Goal: Task Accomplishment & Management: Manage account settings

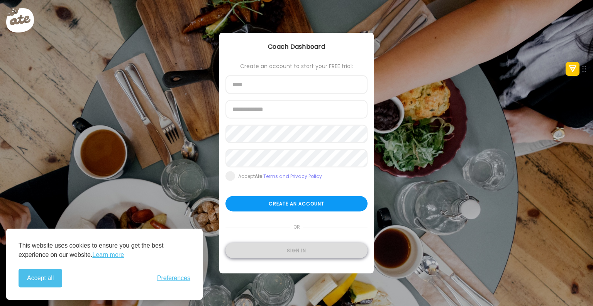
type input "**********"
click at [295, 251] on div "Sign in" at bounding box center [297, 250] width 142 height 15
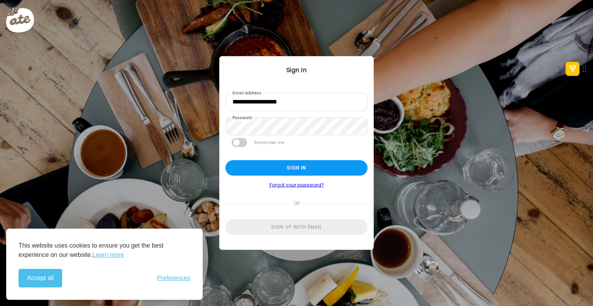
click at [243, 141] on span at bounding box center [239, 142] width 15 height 9
click at [280, 161] on div "Sign in" at bounding box center [297, 167] width 142 height 15
click at [48, 279] on button "Accept all" at bounding box center [41, 277] width 44 height 19
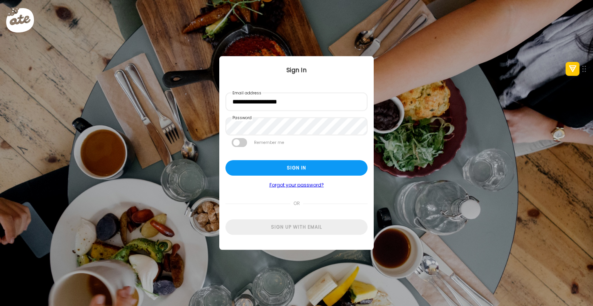
type textarea "**********"
type input "****"
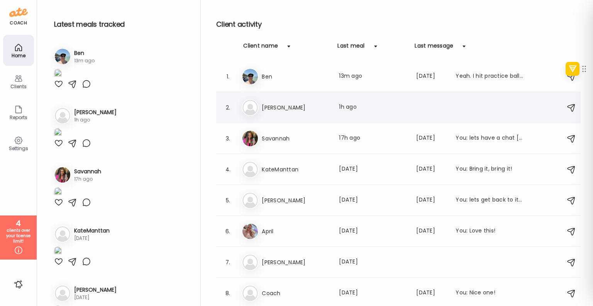
click at [327, 117] on div "2. Da [PERSON_NAME] Last meal: 1h ago" at bounding box center [398, 107] width 365 height 31
click at [355, 111] on div "Last meal: 1h ago" at bounding box center [373, 107] width 68 height 9
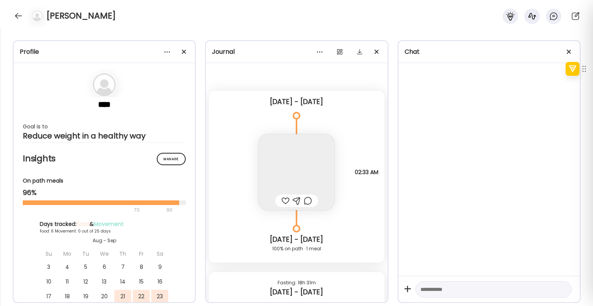
scroll to position [2769, 0]
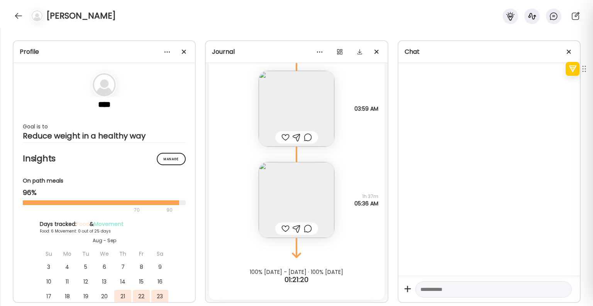
click at [284, 227] on div at bounding box center [286, 228] width 8 height 9
click at [284, 137] on div at bounding box center [286, 136] width 8 height 9
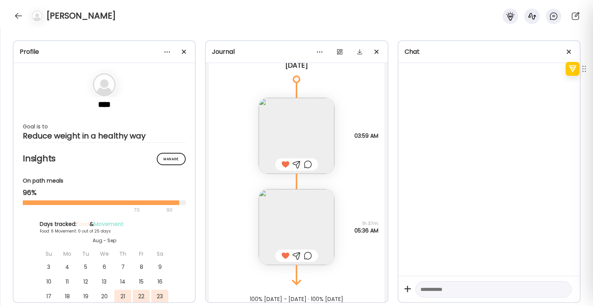
scroll to position [2730, 0]
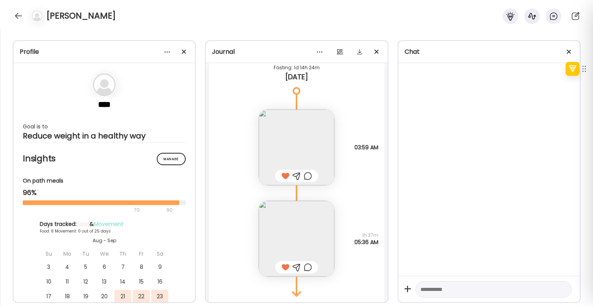
click at [316, 153] on img at bounding box center [297, 147] width 76 height 76
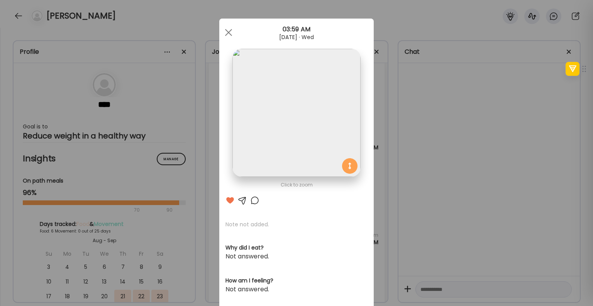
click at [404, 175] on div "Ate Coach Dashboard Wahoo! It’s official Take a moment to set up your Coach Pro…" at bounding box center [296, 153] width 593 height 306
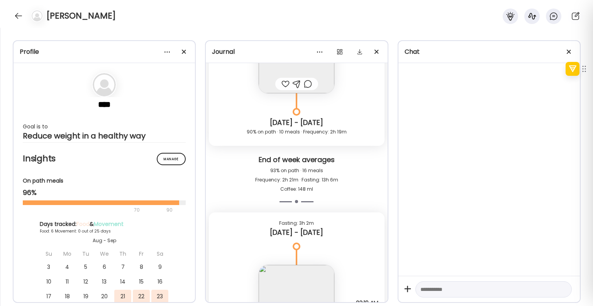
scroll to position [1842, 0]
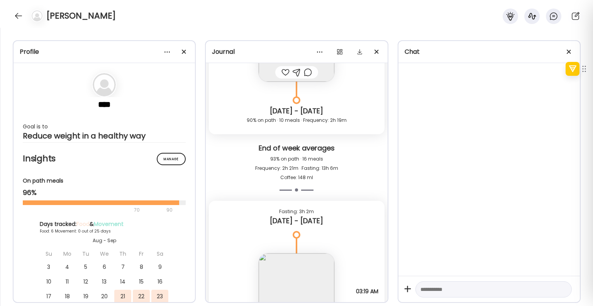
click at [440, 287] on textarea at bounding box center [487, 288] width 132 height 9
type textarea "**********"
click at [290, 13] on div "[PERSON_NAME]" at bounding box center [296, 14] width 593 height 28
click at [22, 17] on div at bounding box center [18, 16] width 12 height 12
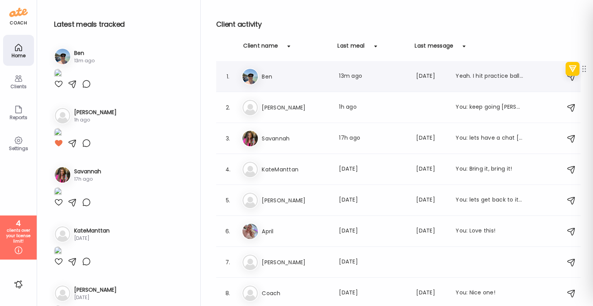
click at [343, 80] on div "Last meal: 13m ago" at bounding box center [373, 76] width 68 height 9
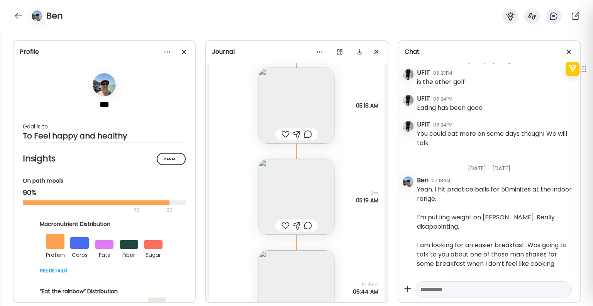
scroll to position [18688, 0]
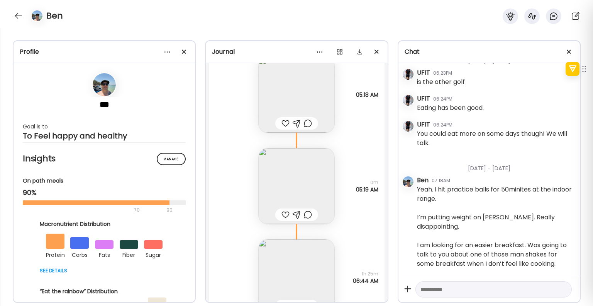
click at [283, 123] on div at bounding box center [286, 123] width 8 height 9
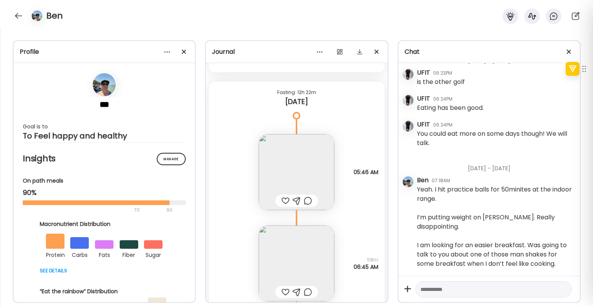
scroll to position [17993, 0]
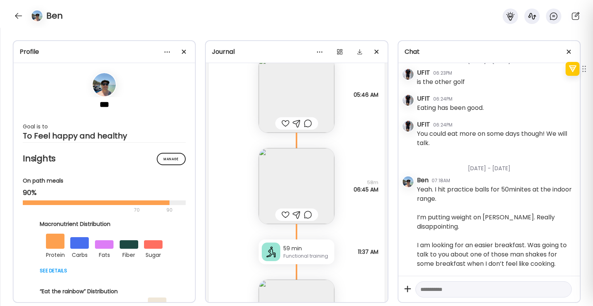
click at [282, 214] on div at bounding box center [286, 214] width 8 height 9
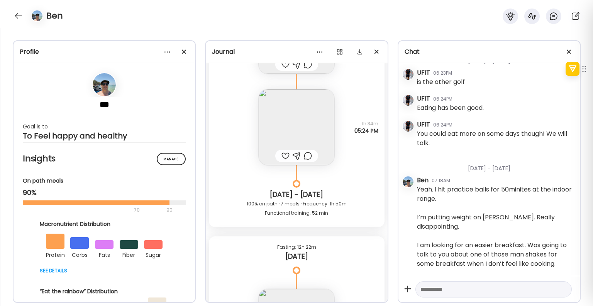
scroll to position [17684, 0]
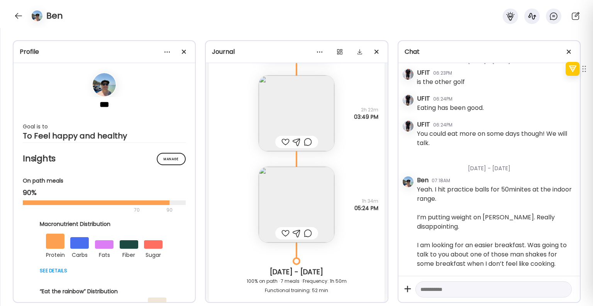
click at [282, 231] on div at bounding box center [286, 232] width 8 height 9
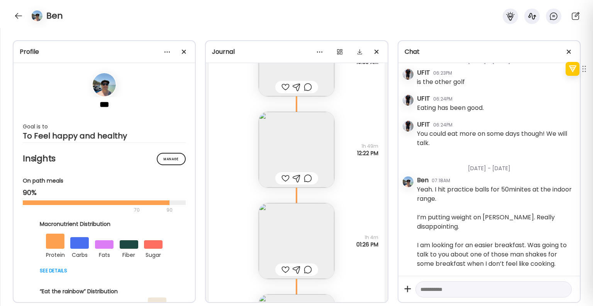
scroll to position [17452, 0]
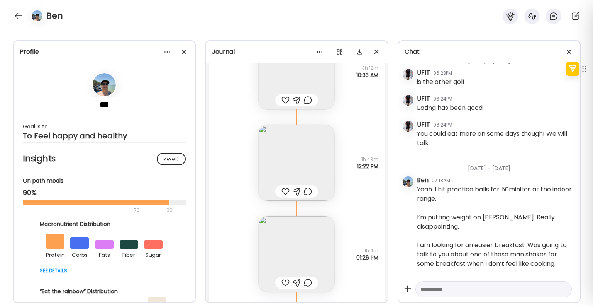
click at [307, 170] on img at bounding box center [297, 163] width 76 height 76
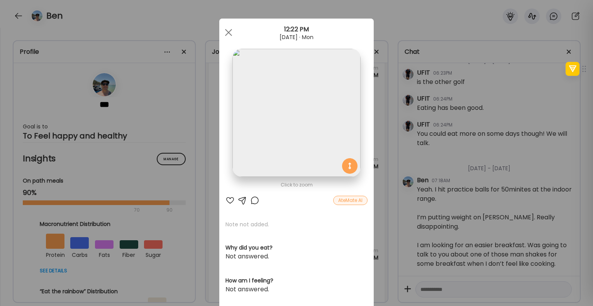
click at [229, 199] on div at bounding box center [230, 199] width 9 height 9
click at [230, 32] on div at bounding box center [228, 32] width 15 height 15
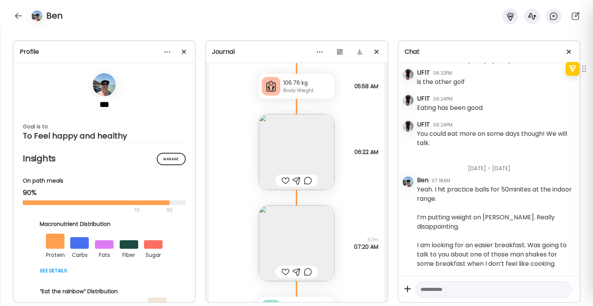
scroll to position [17143, 0]
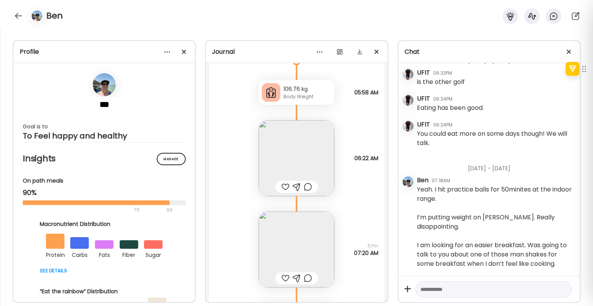
click at [284, 278] on div at bounding box center [286, 277] width 8 height 9
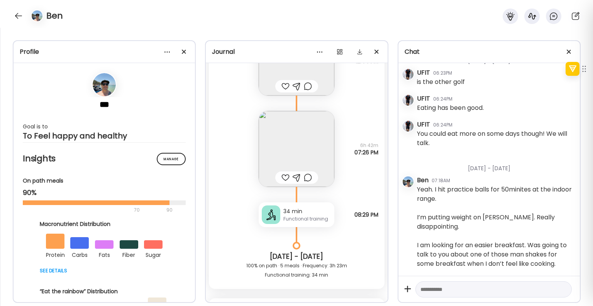
scroll to position [16834, 0]
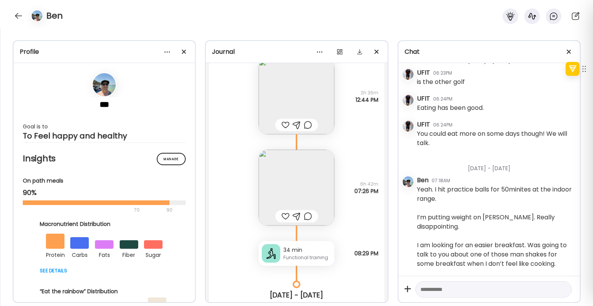
click at [283, 214] on div at bounding box center [286, 215] width 8 height 9
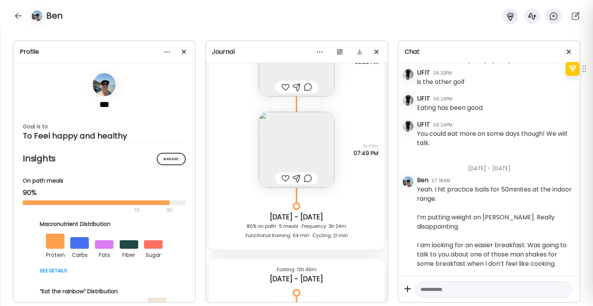
scroll to position [15637, 0]
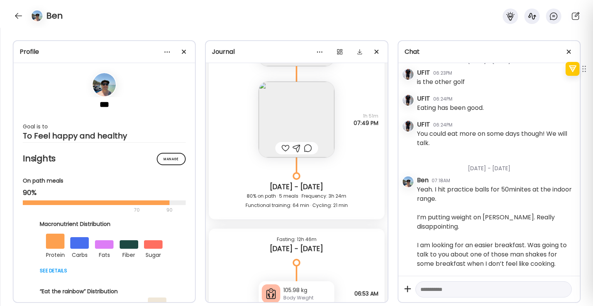
click at [115, 17] on div "Ben" at bounding box center [296, 14] width 593 height 28
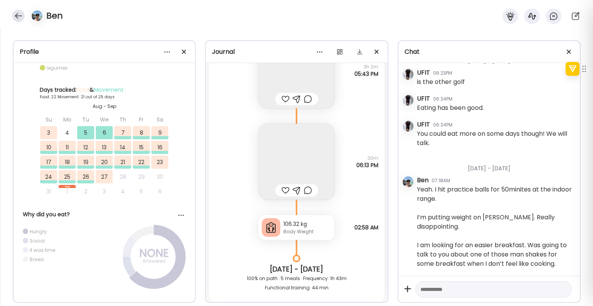
scroll to position [14130, 0]
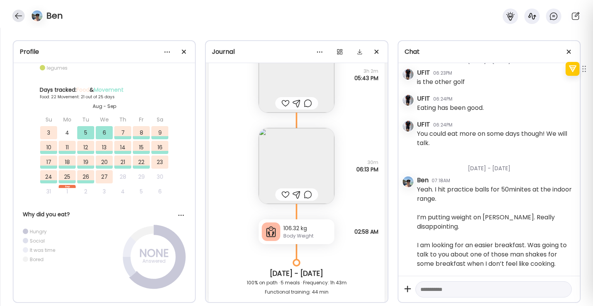
click at [19, 16] on div at bounding box center [18, 16] width 12 height 12
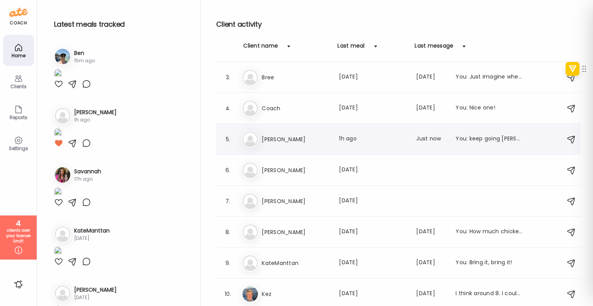
scroll to position [77, 0]
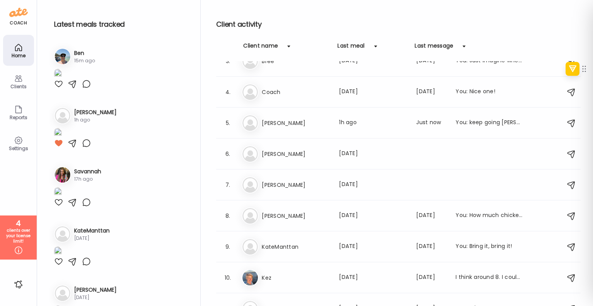
click at [20, 85] on div "Clients" at bounding box center [19, 86] width 28 height 5
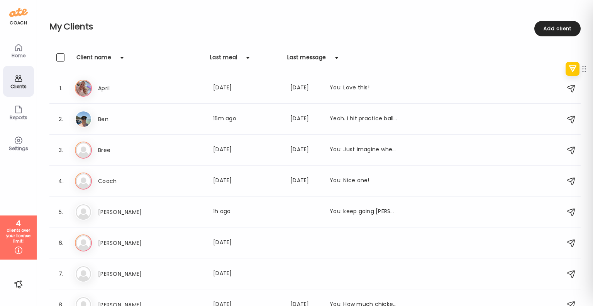
click at [59, 54] on div at bounding box center [60, 57] width 8 height 8
click at [59, 57] on div at bounding box center [60, 57] width 8 height 8
click at [59, 58] on div at bounding box center [60, 57] width 8 height 8
click at [61, 87] on span at bounding box center [60, 87] width 8 height 8
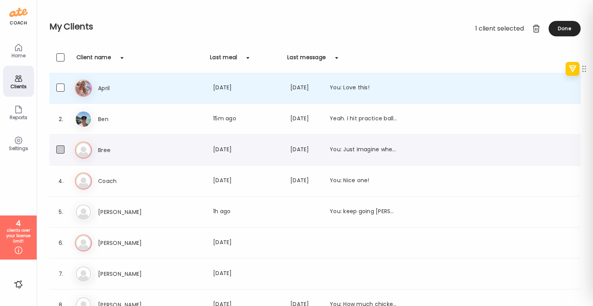
click at [57, 149] on span at bounding box center [60, 149] width 8 height 8
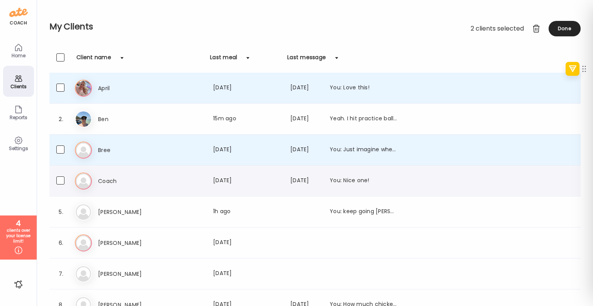
click at [62, 185] on div "4. Co Coach Last meal: [DATE] Last message: [DATE] You: Nice one!" at bounding box center [315, 180] width 532 height 31
click at [60, 242] on span at bounding box center [60, 242] width 8 height 8
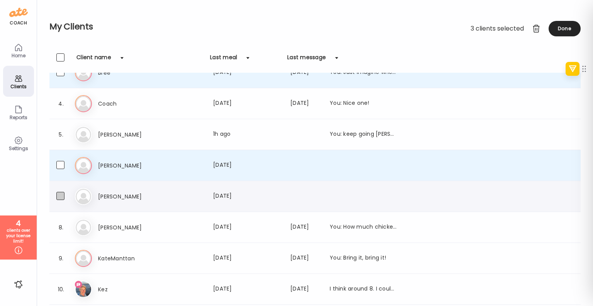
click at [59, 195] on span at bounding box center [60, 196] width 8 height 8
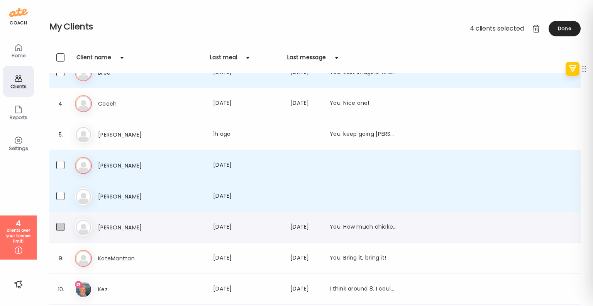
click at [61, 227] on span at bounding box center [60, 226] width 8 height 8
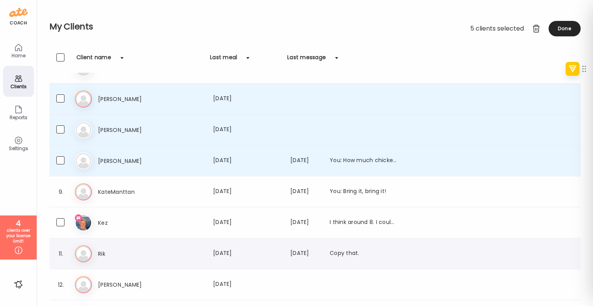
scroll to position [155, 0]
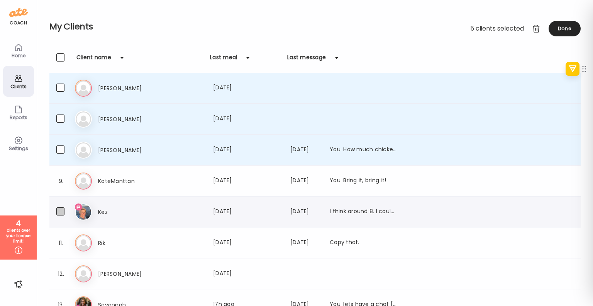
click at [62, 209] on span at bounding box center [60, 211] width 8 height 8
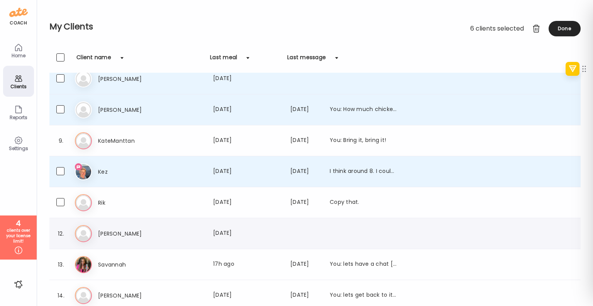
scroll to position [198, 0]
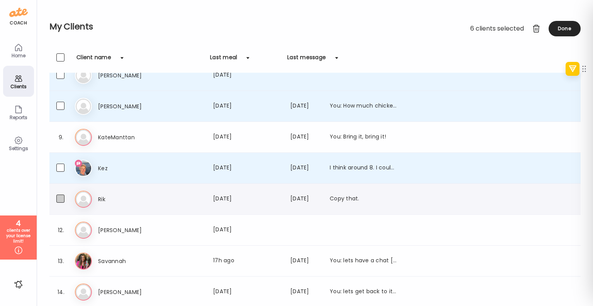
click at [63, 200] on span at bounding box center [60, 198] width 8 height 8
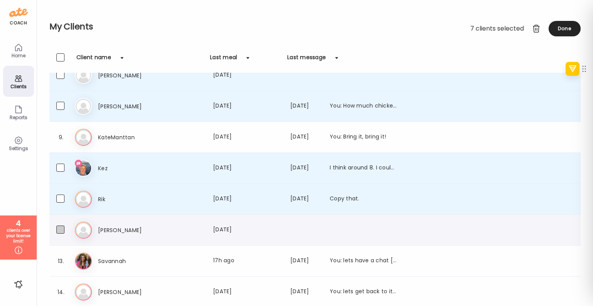
click at [60, 228] on span at bounding box center [60, 229] width 8 height 8
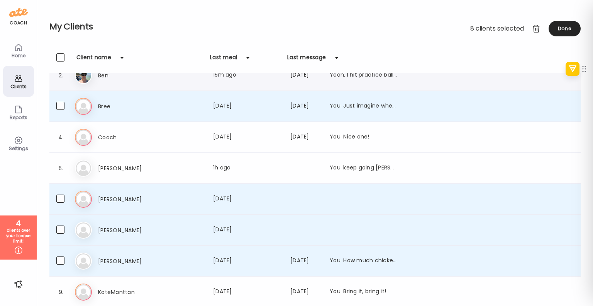
scroll to position [0, 0]
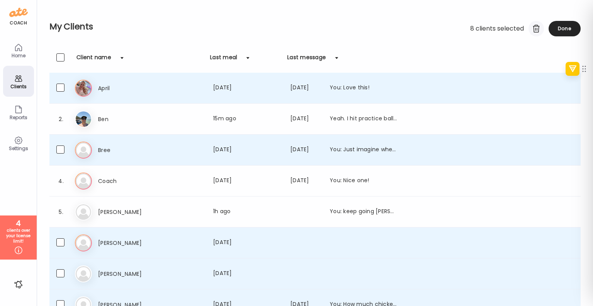
click at [535, 31] on div at bounding box center [536, 28] width 15 height 15
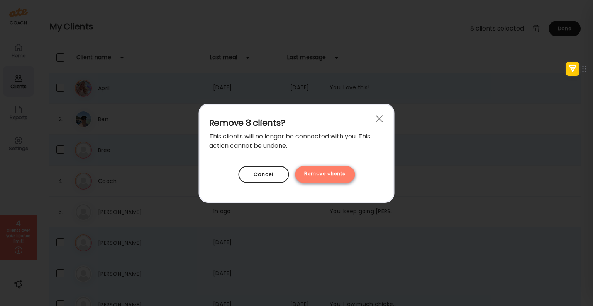
click at [333, 177] on div "Remove clients" at bounding box center [325, 174] width 60 height 17
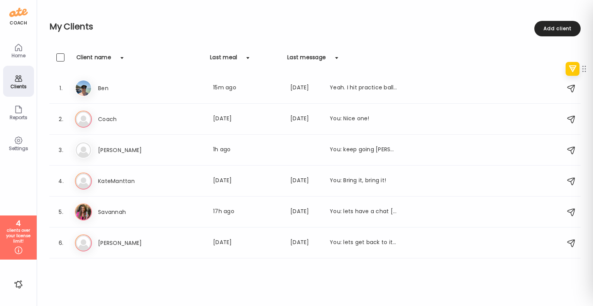
click at [20, 144] on icon at bounding box center [18, 140] width 9 height 9
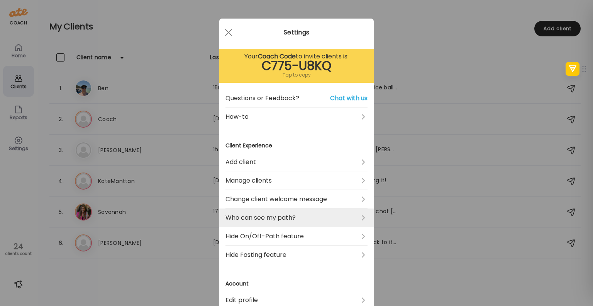
click at [295, 221] on link "Who can see my path?" at bounding box center [297, 217] width 142 height 19
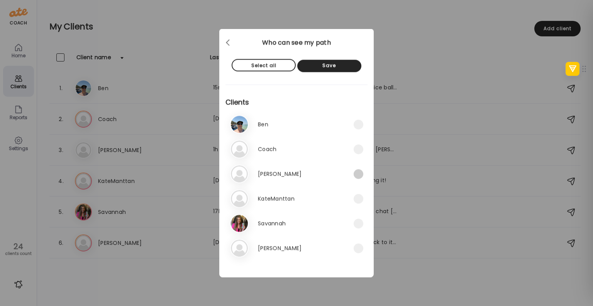
click at [360, 173] on span at bounding box center [359, 174] width 10 height 10
click at [341, 68] on div "Save" at bounding box center [329, 66] width 64 height 12
click at [338, 64] on div "Save" at bounding box center [329, 66] width 64 height 12
click at [315, 134] on div at bounding box center [296, 152] width 37 height 37
